Goal: Transaction & Acquisition: Download file/media

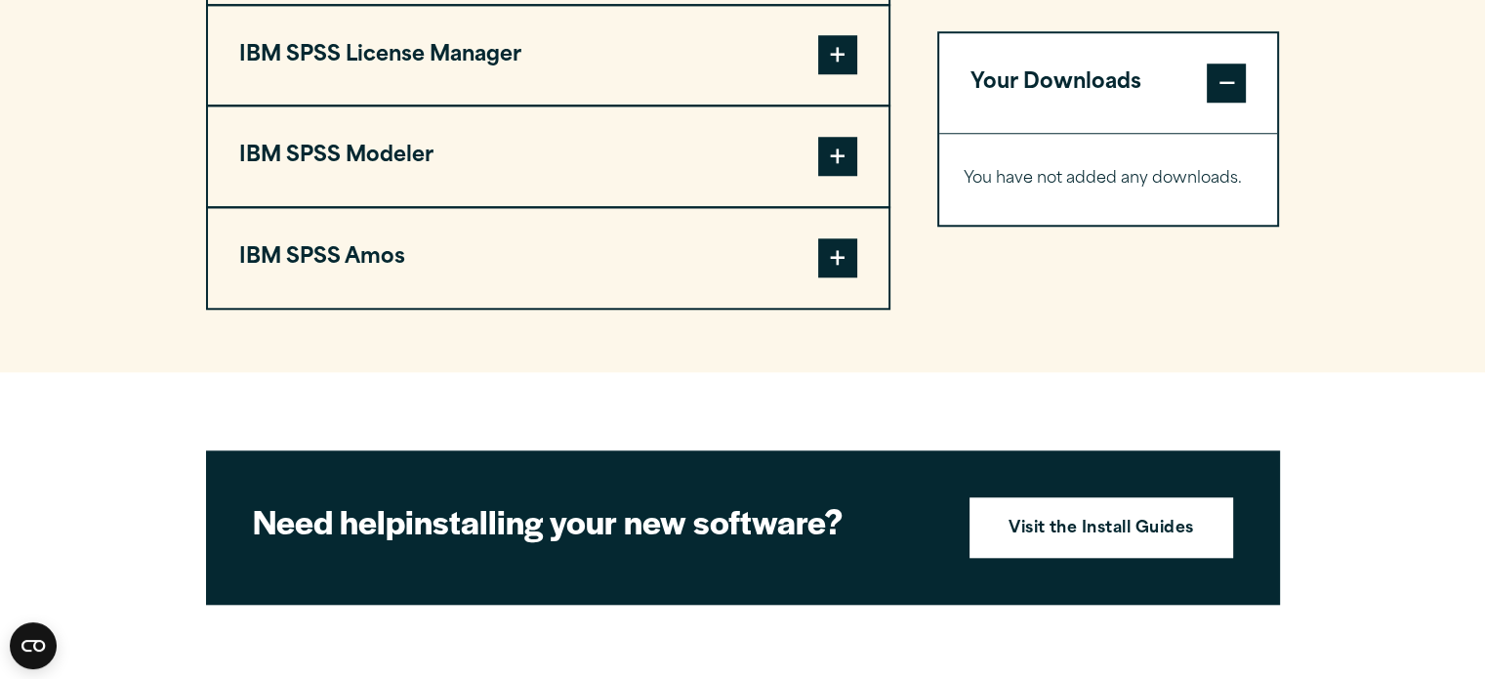
scroll to position [1187, 0]
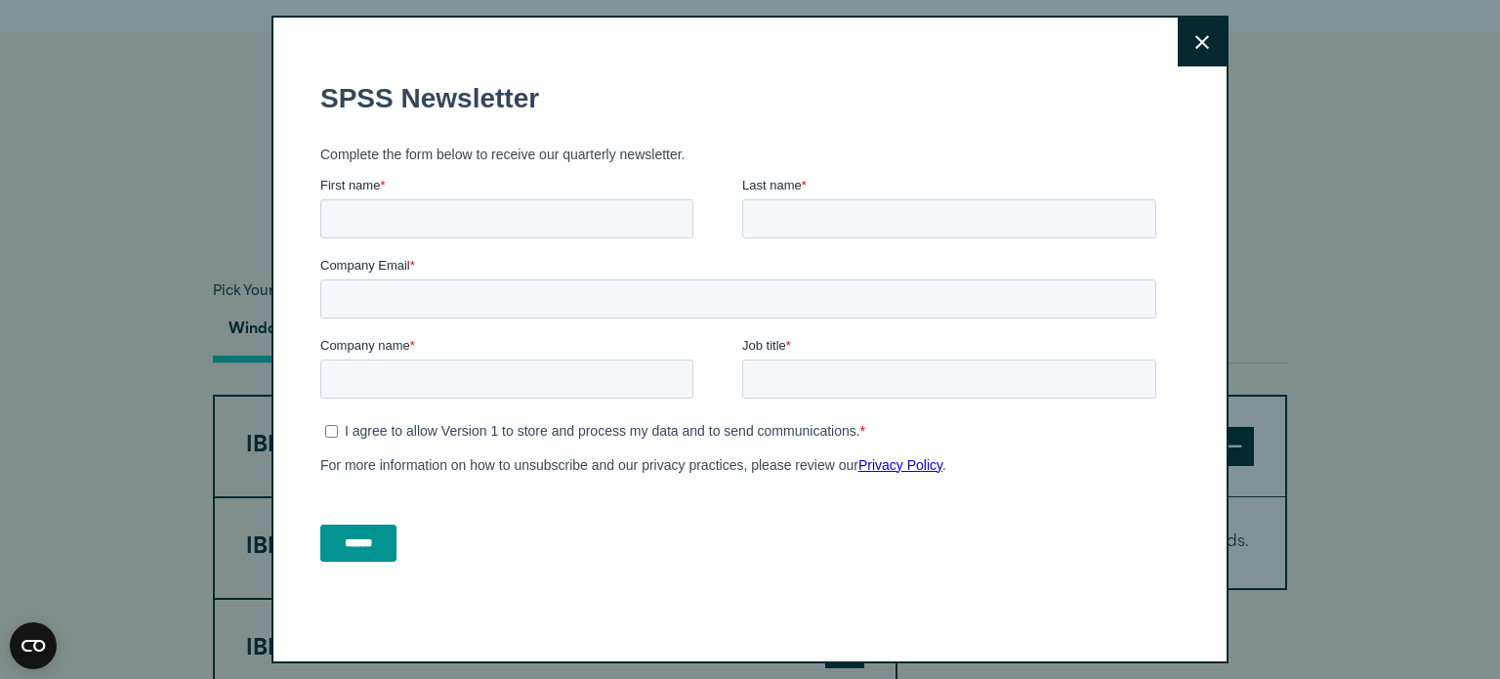
click at [1195, 35] on icon at bounding box center [1202, 42] width 14 height 15
click at [1178, 40] on button "Close" at bounding box center [1202, 42] width 49 height 49
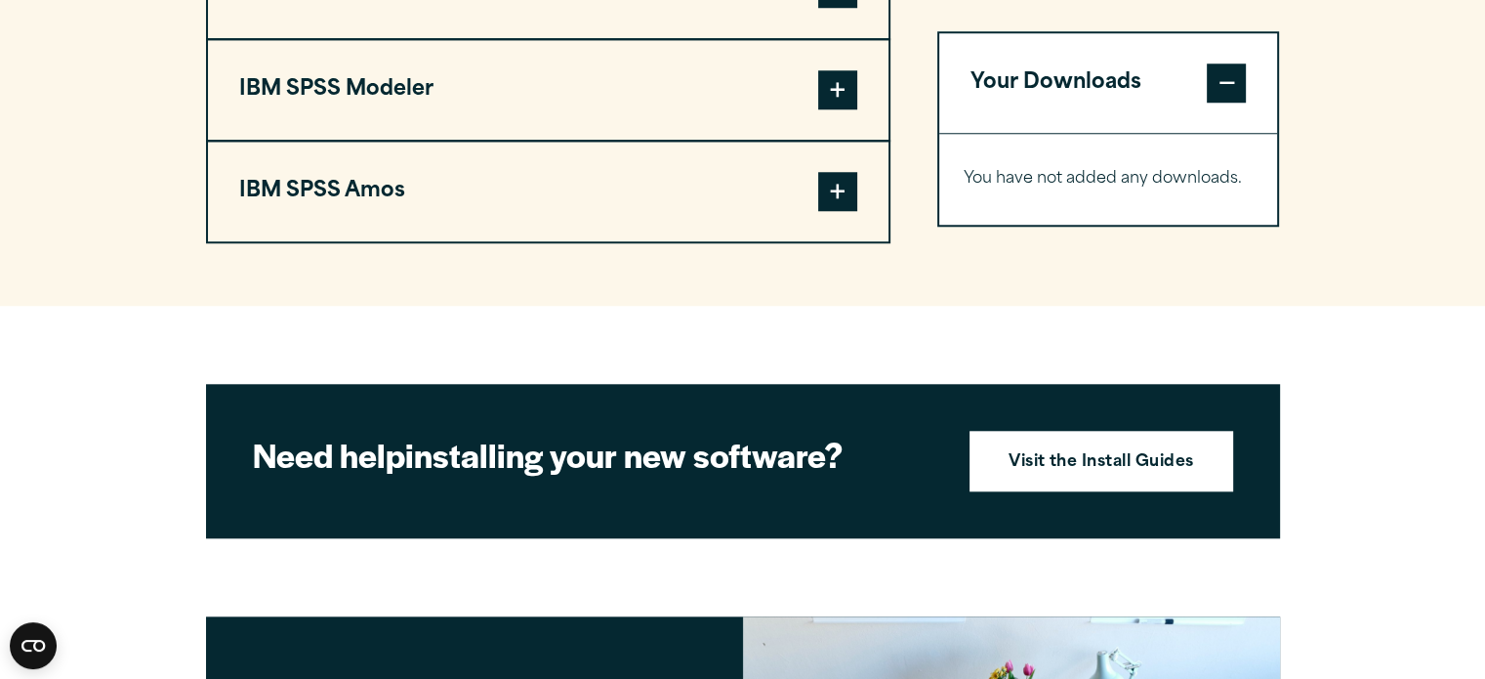
scroll to position [1254, 0]
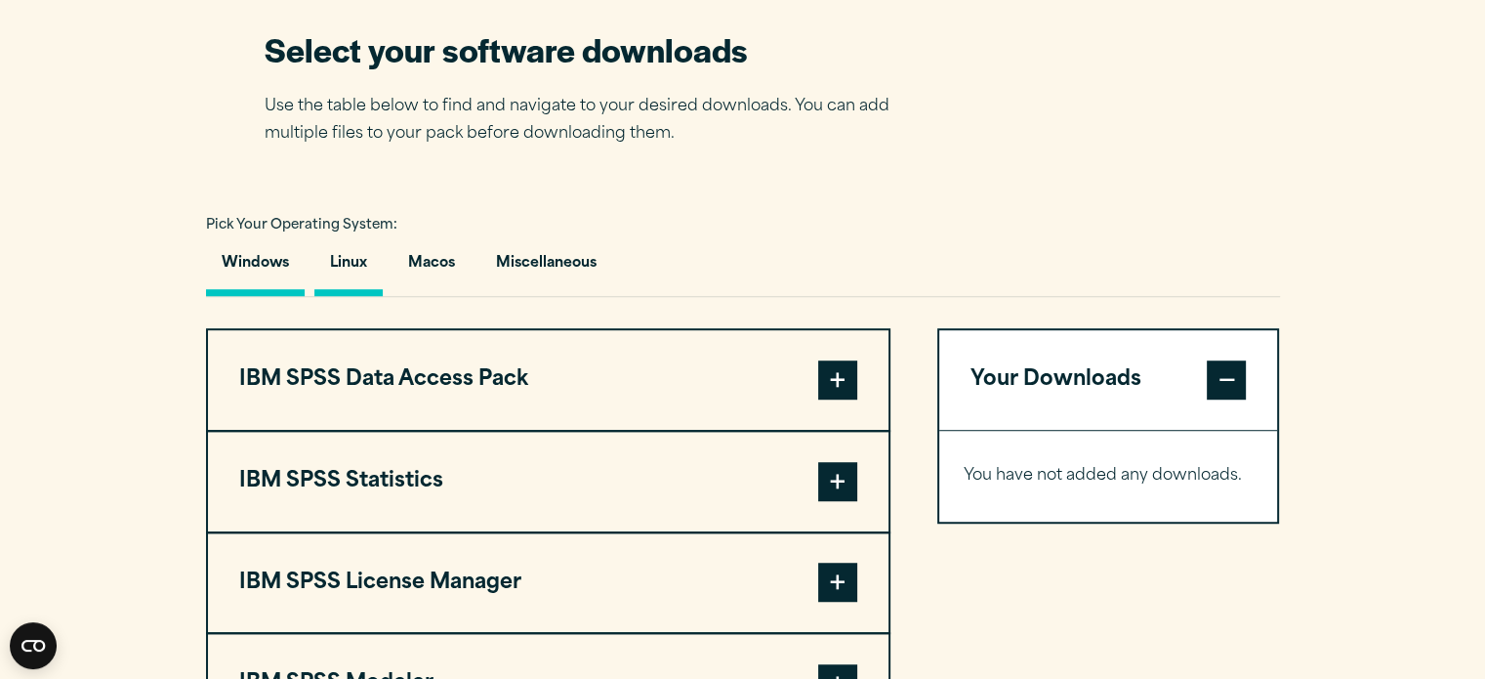
click at [348, 265] on button "Linux" at bounding box center [348, 268] width 68 height 56
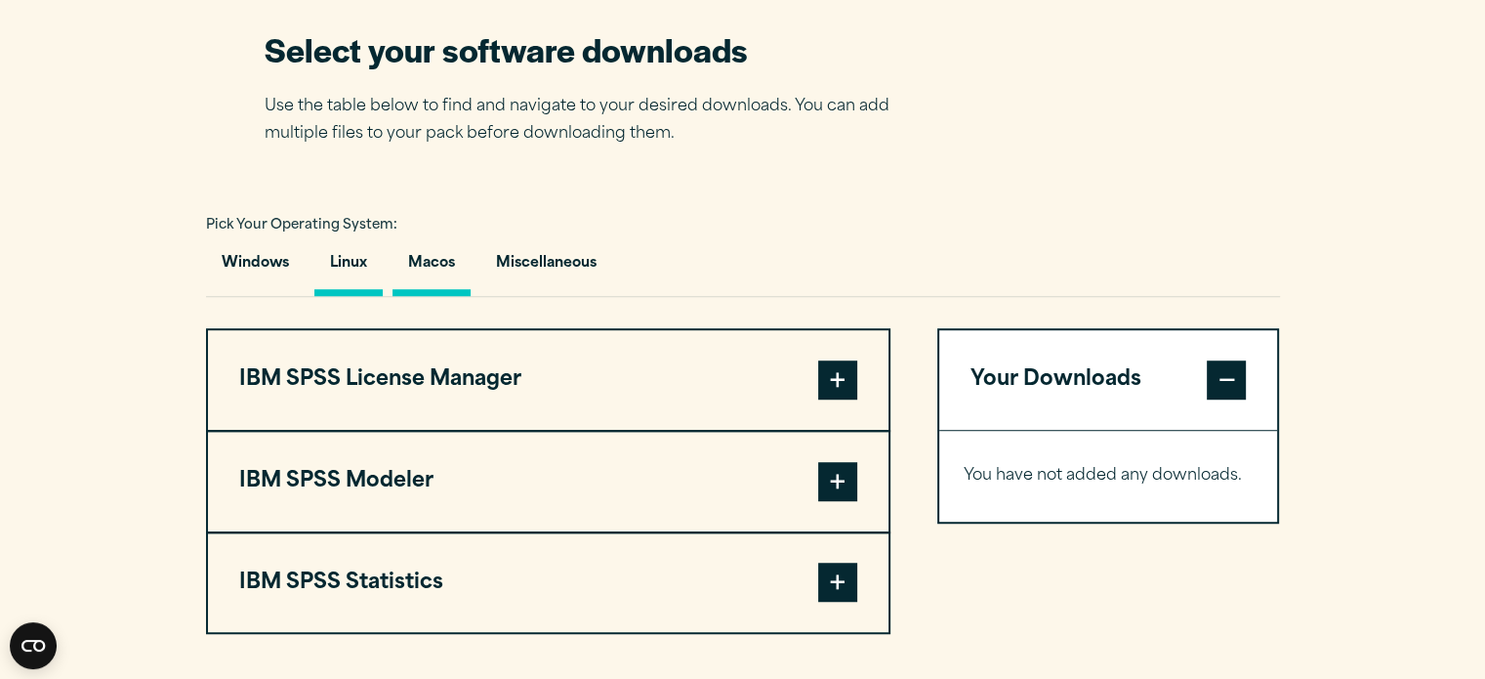
click at [412, 270] on button "Macos" at bounding box center [432, 268] width 78 height 56
click at [503, 272] on button "Miscellaneous" at bounding box center [546, 268] width 132 height 56
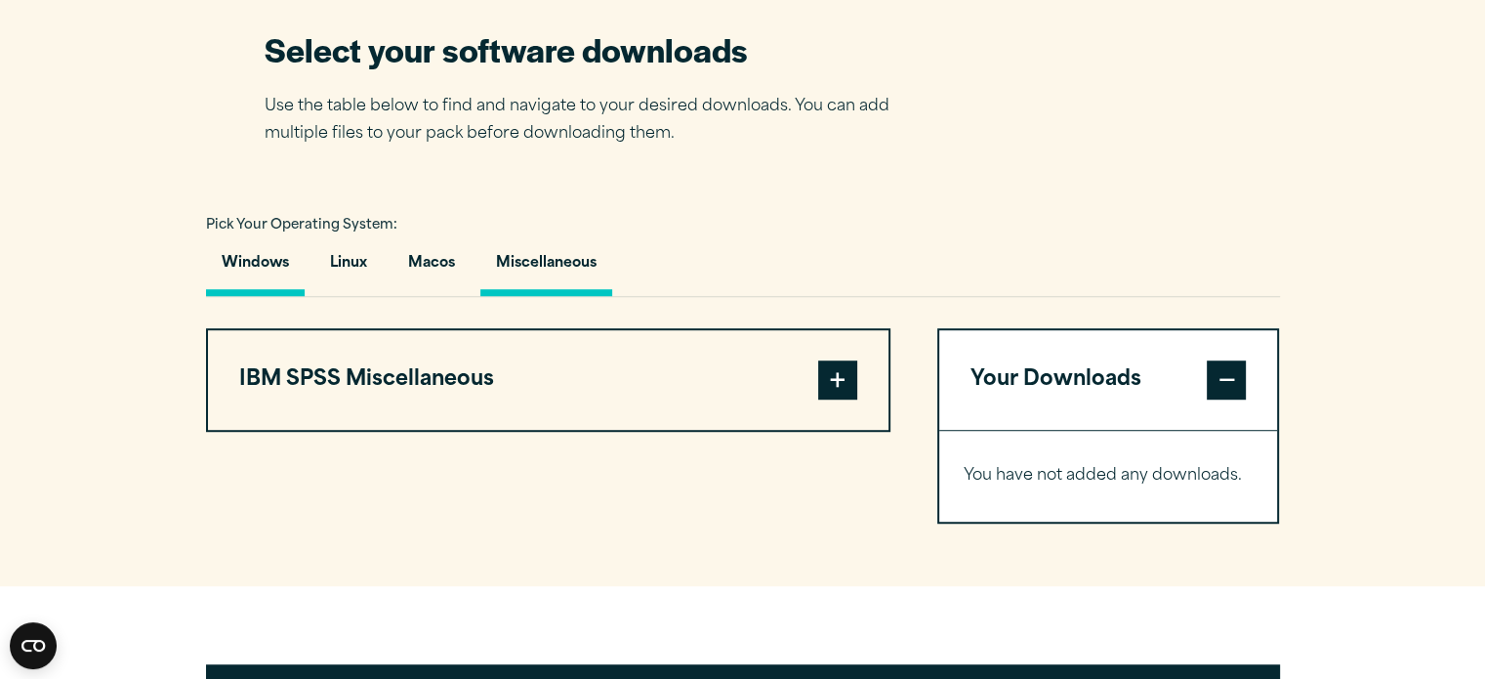
click at [269, 255] on button "Windows" at bounding box center [255, 268] width 99 height 56
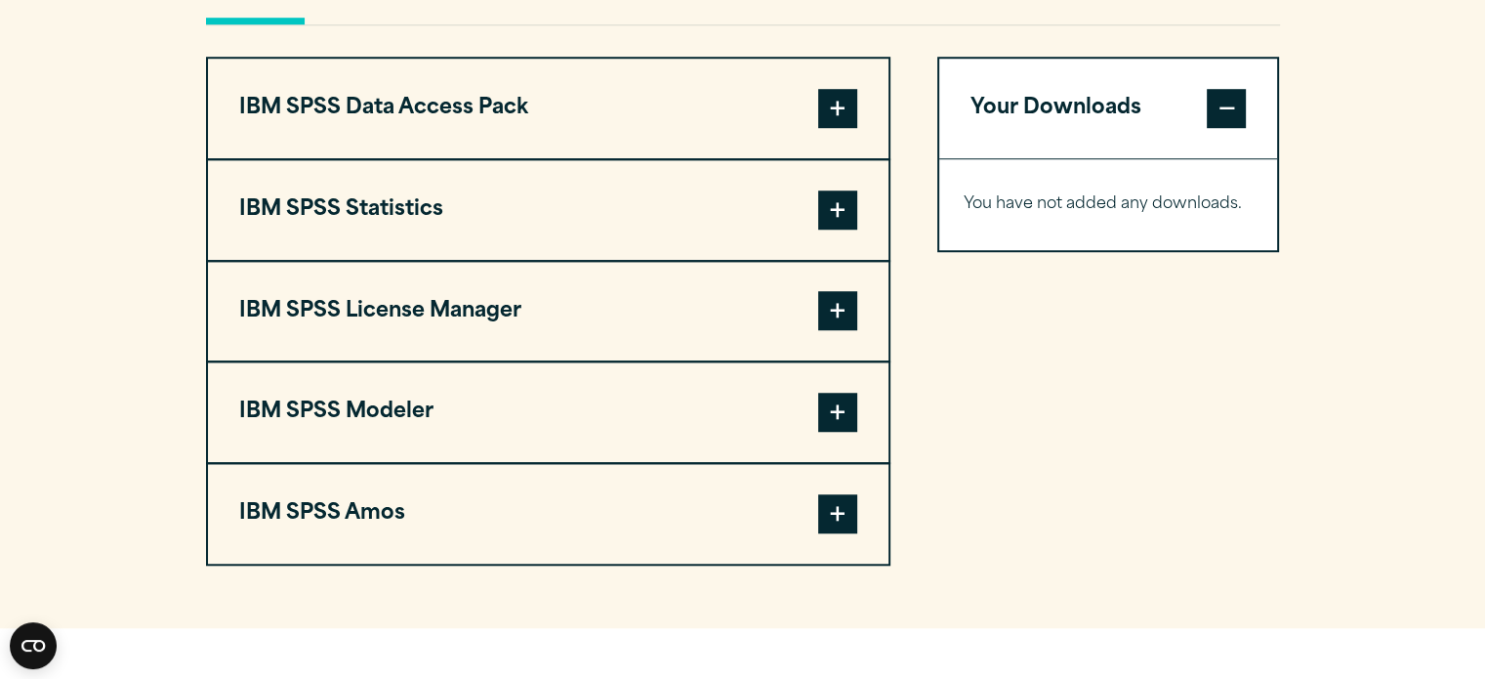
scroll to position [931, 0]
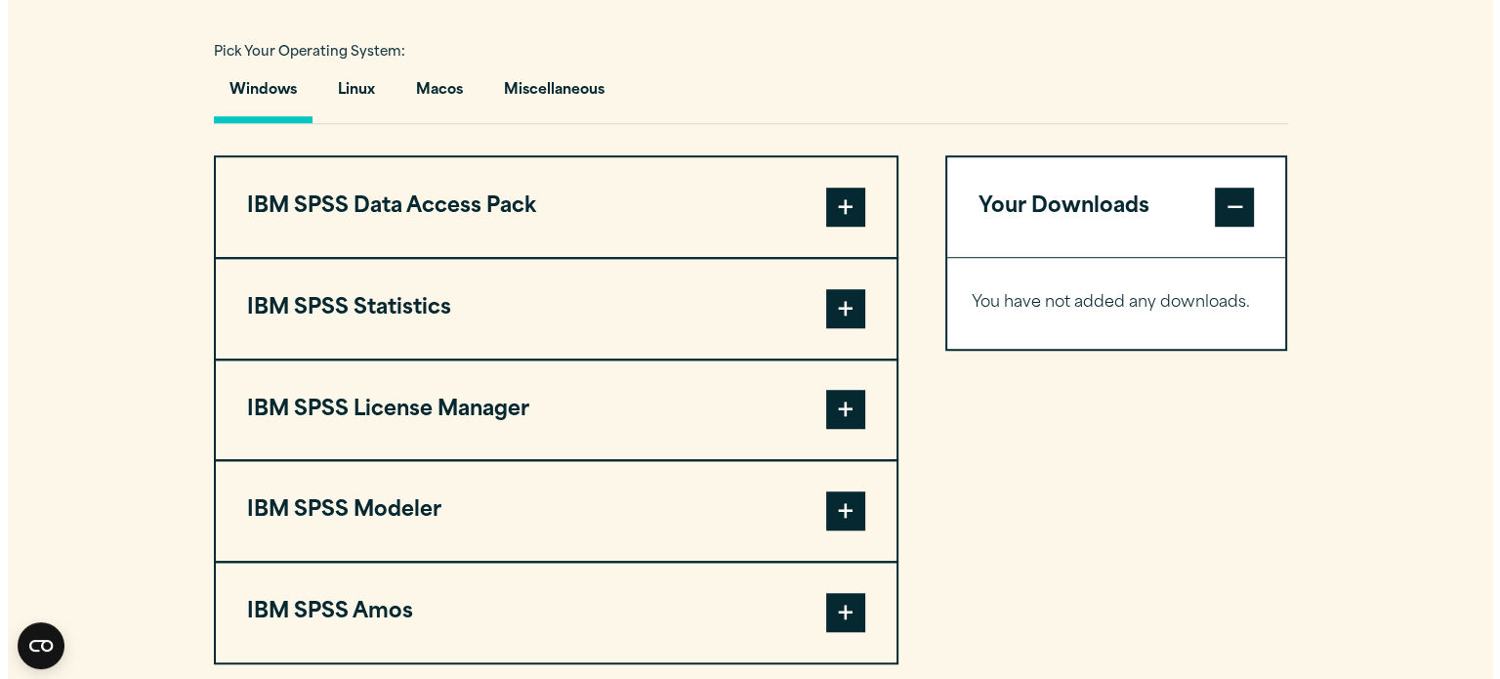
scroll to position [1517, 0]
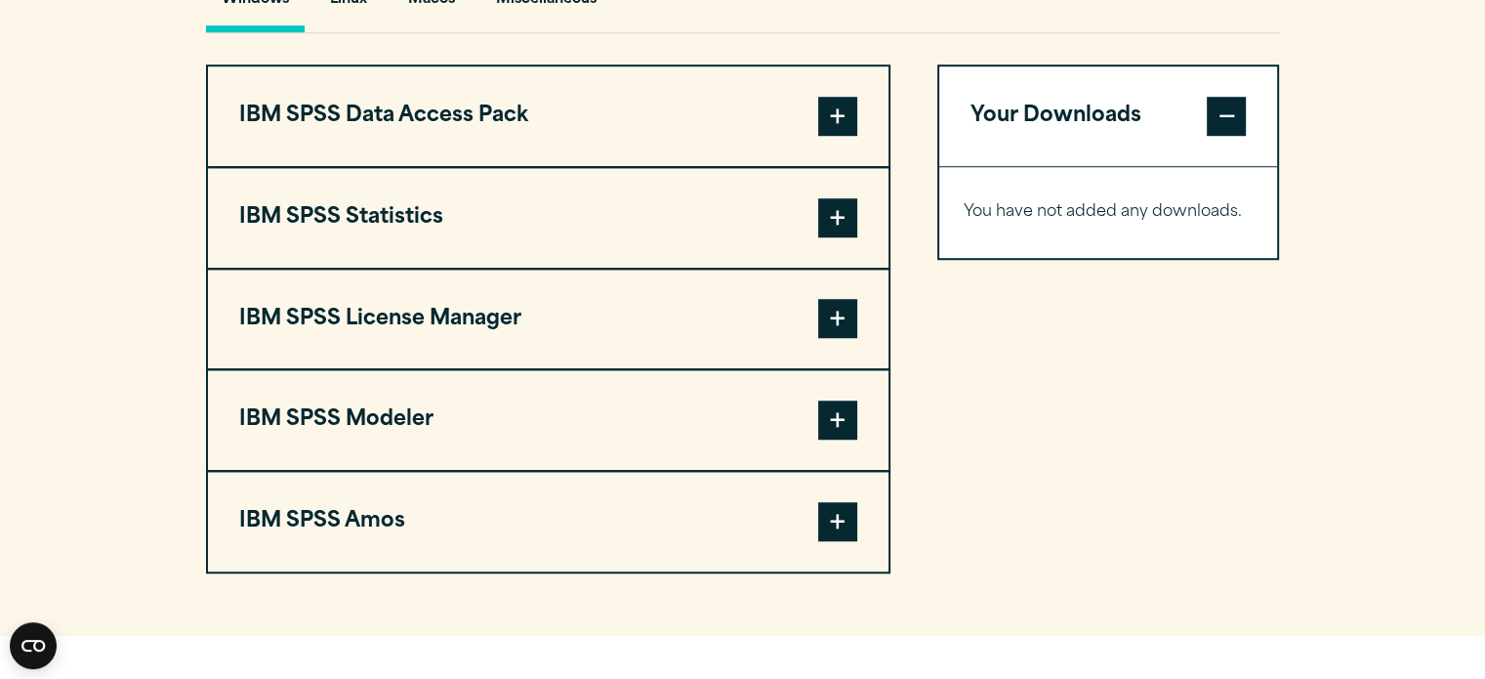
click at [624, 233] on button "IBM SPSS Statistics" at bounding box center [548, 218] width 681 height 100
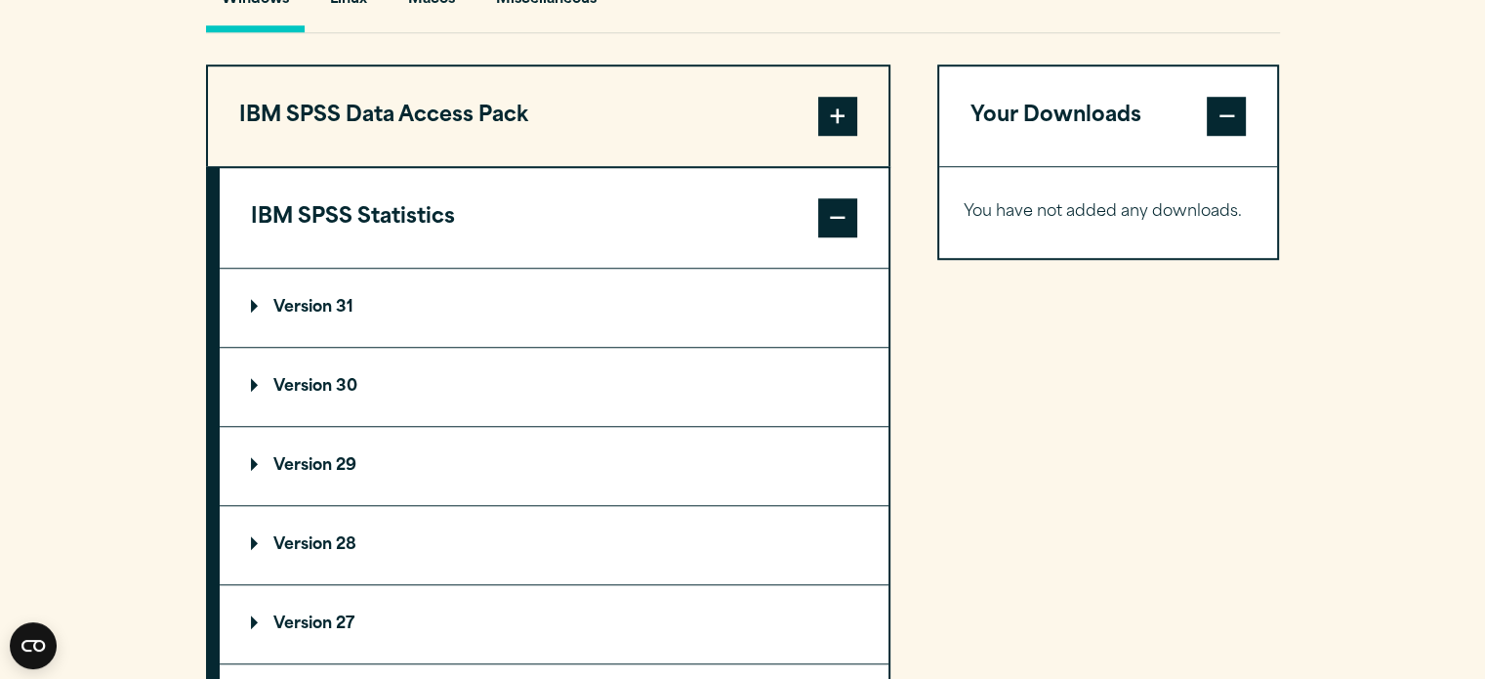
click at [498, 377] on summary "Version 30" at bounding box center [554, 387] width 669 height 78
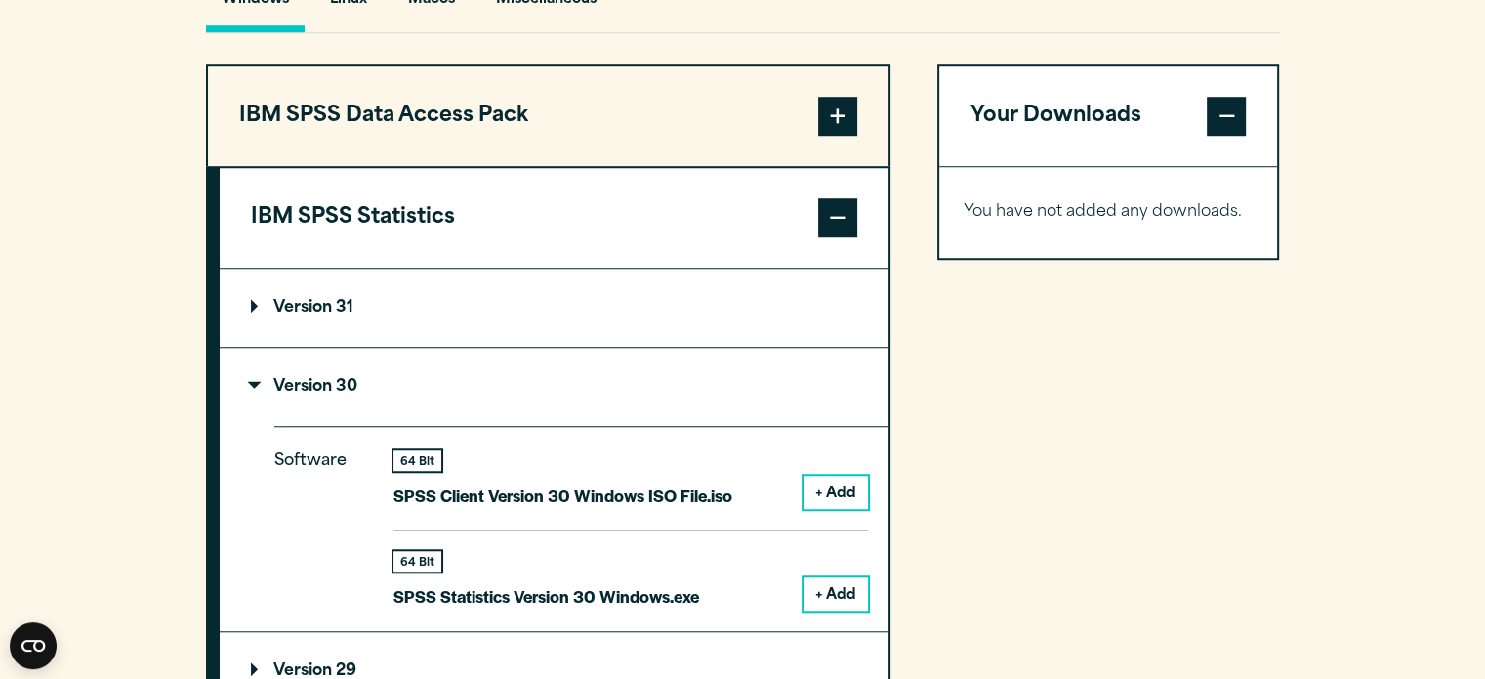
click at [828, 488] on button "+ Add" at bounding box center [836, 492] width 64 height 33
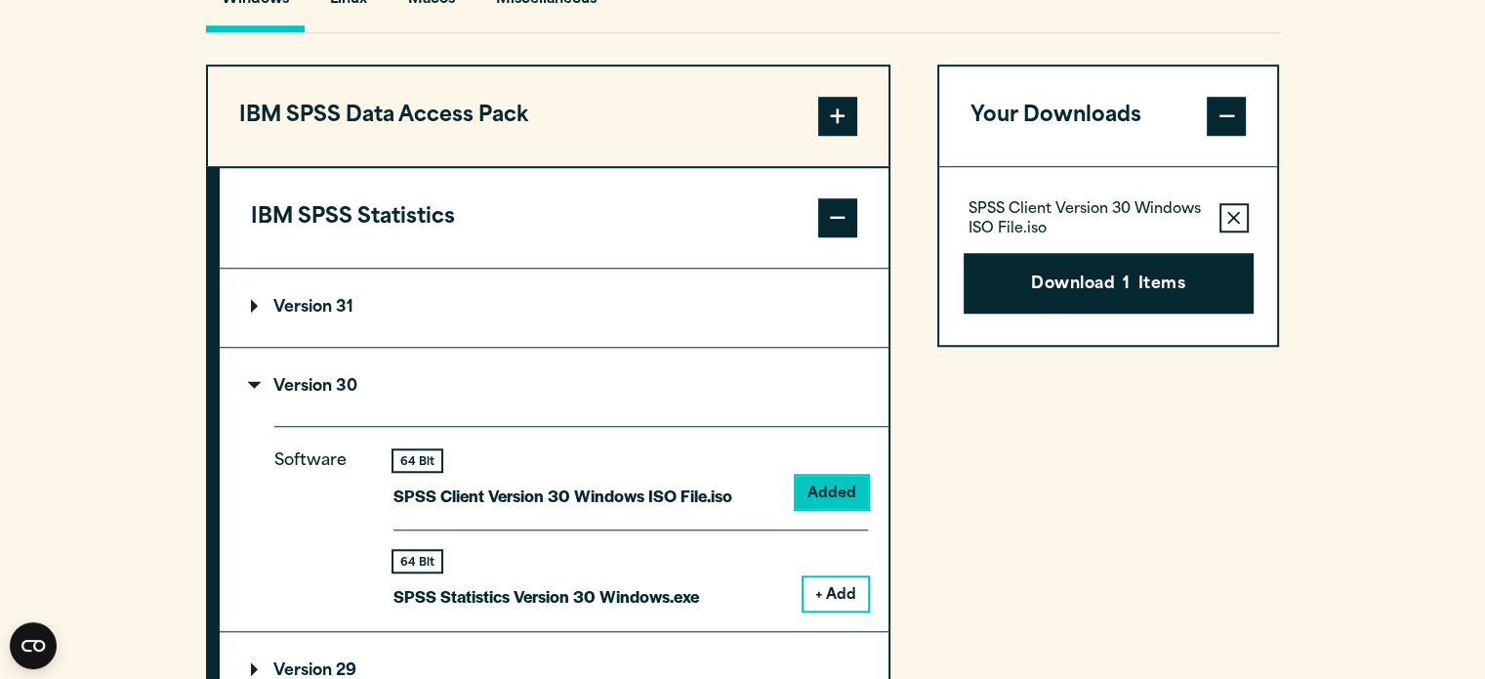
click at [1232, 214] on icon "button" at bounding box center [1233, 217] width 13 height 13
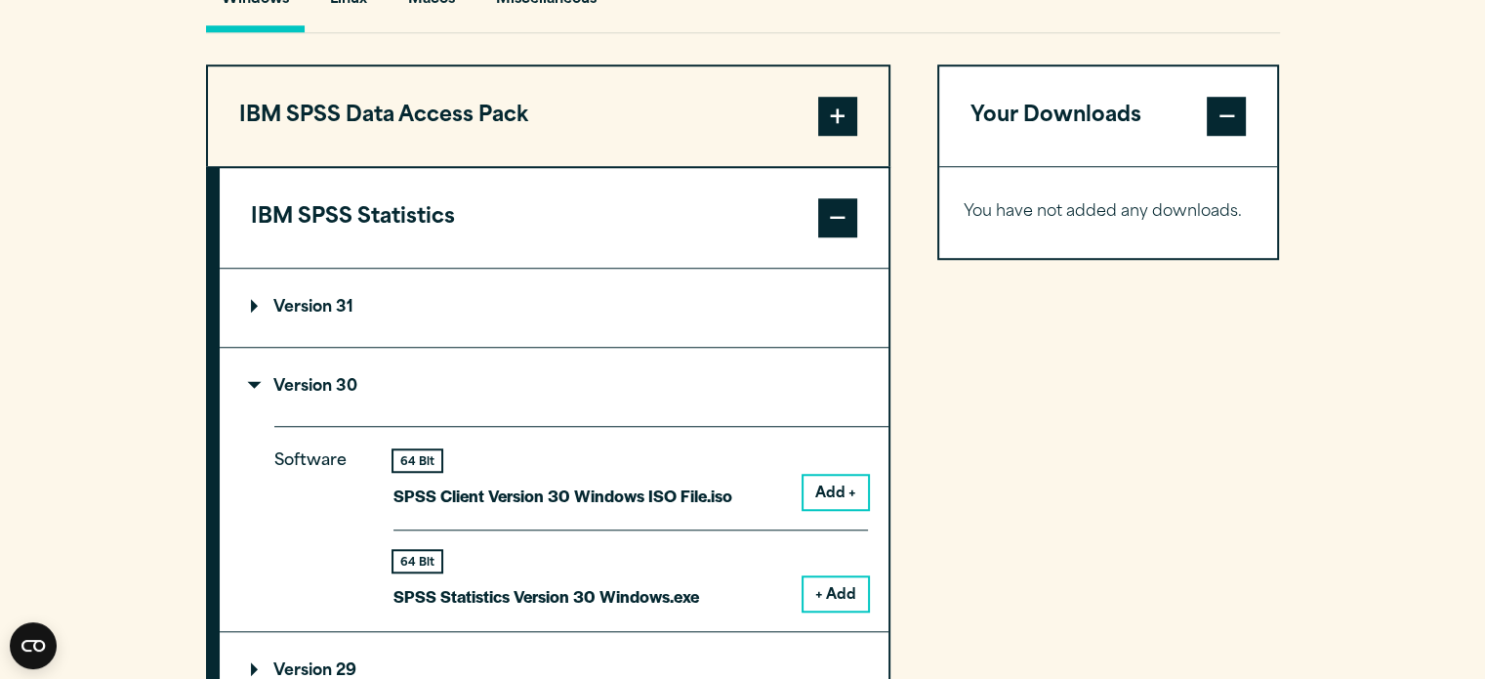
click at [855, 579] on button "+ Add" at bounding box center [836, 593] width 64 height 33
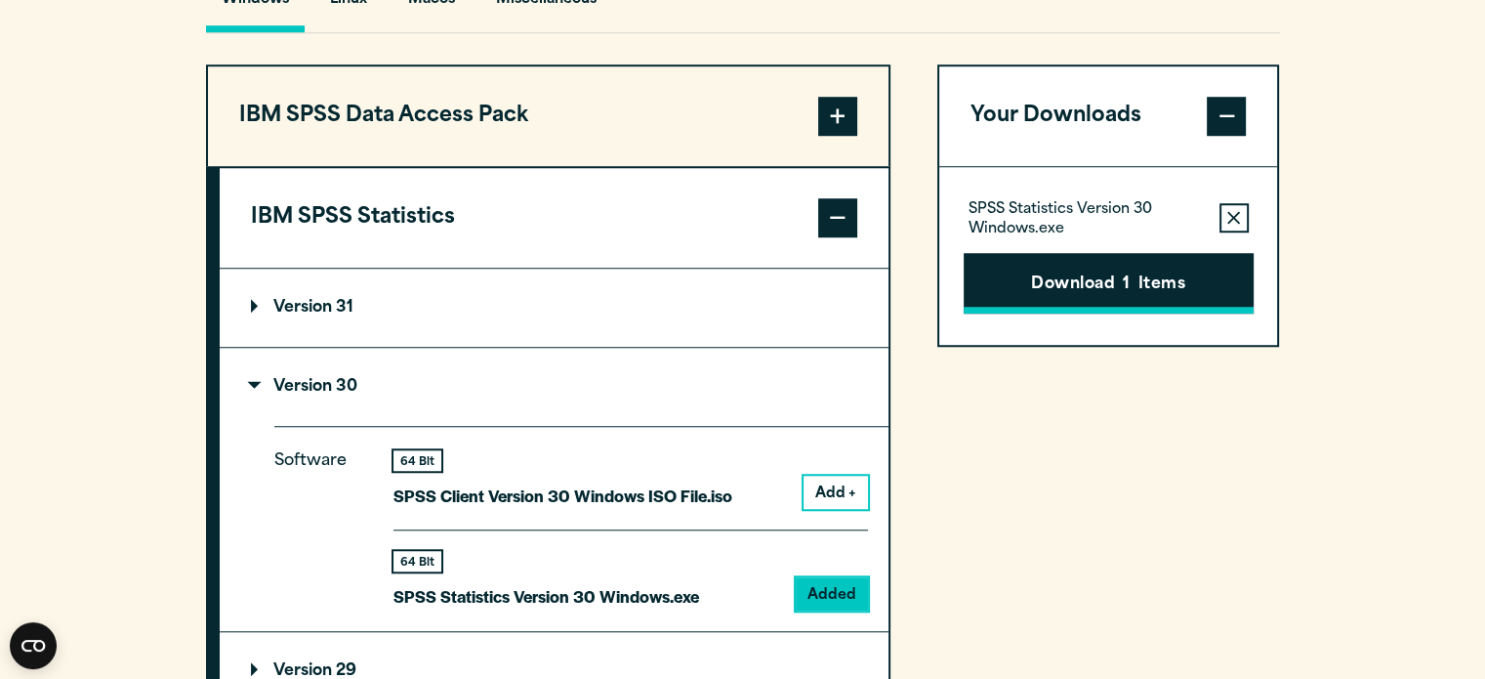
click at [1050, 277] on button "Download 1 Items" at bounding box center [1109, 283] width 290 height 61
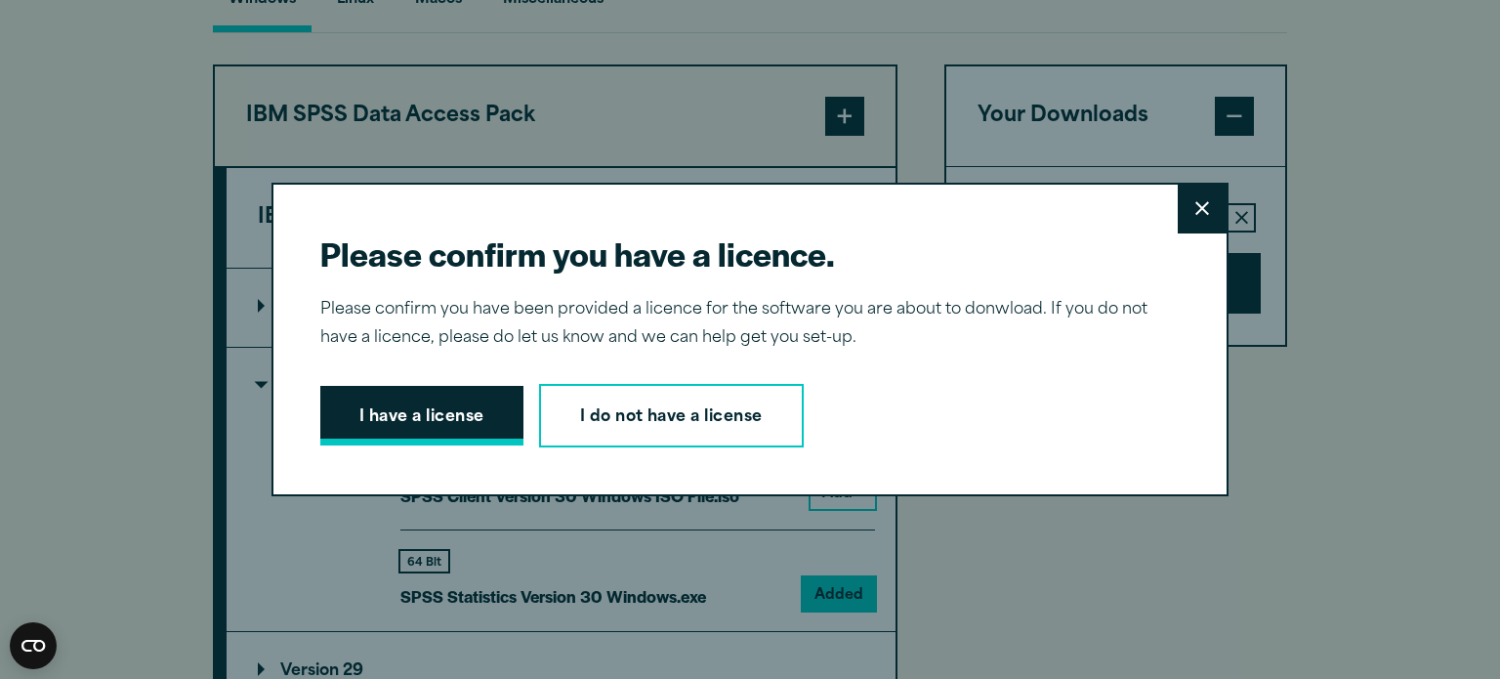
click at [415, 424] on button "I have a license" at bounding box center [421, 416] width 203 height 61
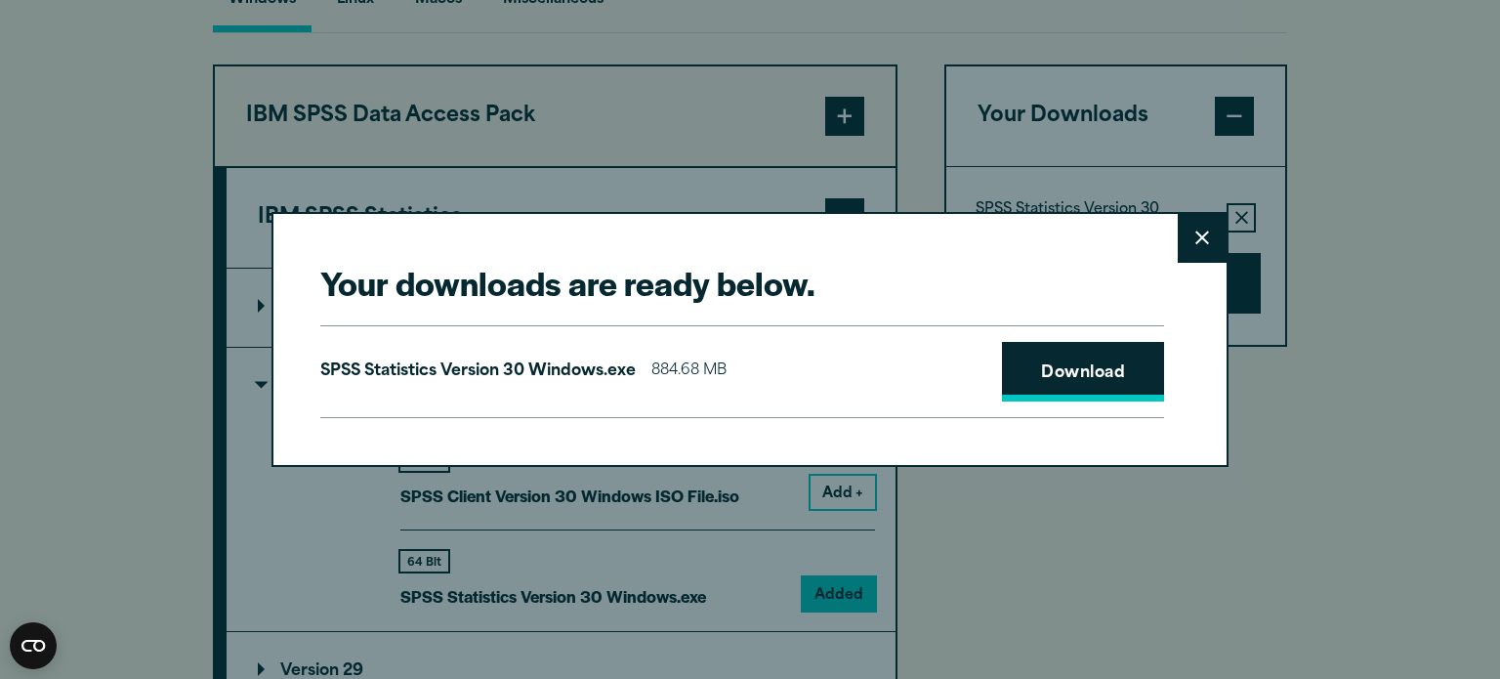
click at [1054, 366] on link "Download" at bounding box center [1083, 372] width 162 height 61
